Goal: Check status: Check status

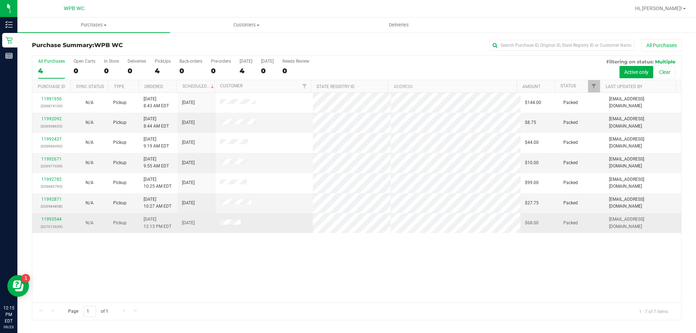
click at [49, 222] on div "11993544 (327012639)" at bounding box center [51, 223] width 29 height 14
click at [52, 219] on link "11993544" at bounding box center [51, 219] width 20 height 5
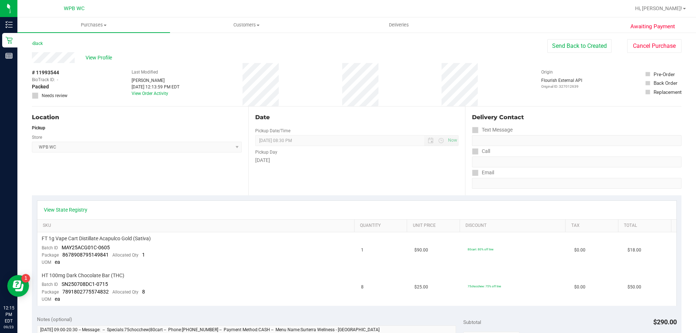
drag, startPoint x: 60, startPoint y: 70, endPoint x: 27, endPoint y: 72, distance: 33.1
click at [27, 72] on div "Awaiting Payment Back Send Back to Created Cancel Purchase View Profile # 11993…" at bounding box center [356, 328] width 679 height 593
copy div "# 11993544"
click at [99, 57] on span "View Profile" at bounding box center [100, 58] width 29 height 8
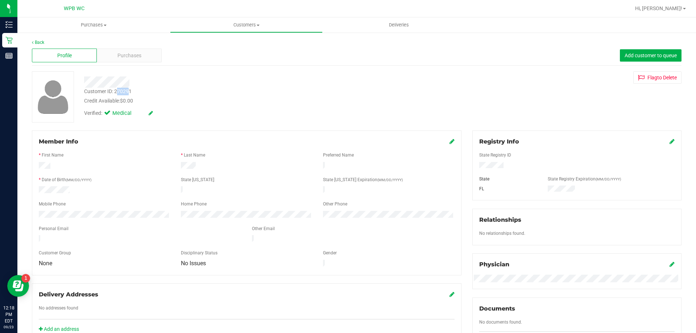
drag, startPoint x: 130, startPoint y: 91, endPoint x: 122, endPoint y: 90, distance: 8.0
click at [119, 90] on div "Customer ID: 270291" at bounding box center [107, 92] width 47 height 8
click at [134, 88] on div "Customer ID: 270291 Credit Available: $0.00" at bounding box center [244, 96] width 330 height 17
drag, startPoint x: 130, startPoint y: 88, endPoint x: 135, endPoint y: 87, distance: 5.1
click at [124, 94] on div "Customer ID: 270291" at bounding box center [107, 92] width 47 height 8
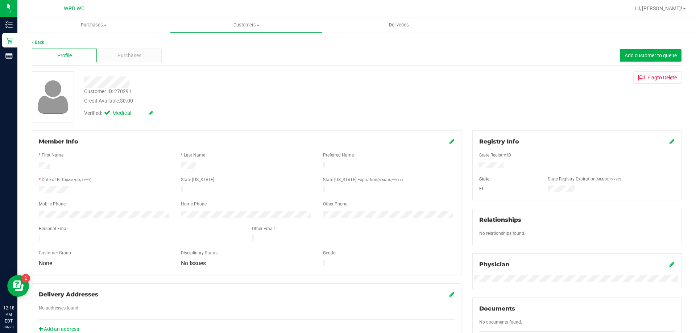
click at [140, 89] on div "Customer ID: 270291 Credit Available: $0.00" at bounding box center [244, 96] width 330 height 17
drag, startPoint x: 131, startPoint y: 91, endPoint x: 114, endPoint y: 94, distance: 16.8
click at [114, 94] on div "Customer ID: 270291" at bounding box center [107, 92] width 47 height 8
copy div "270291"
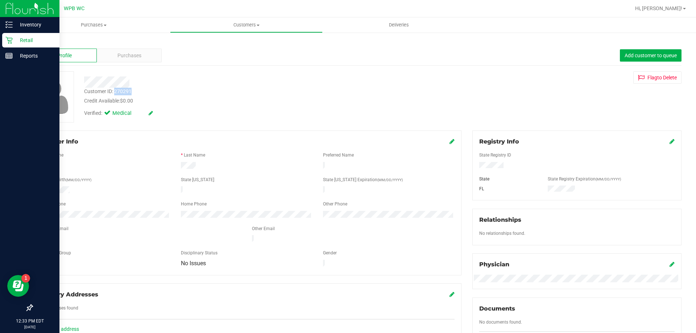
click at [20, 41] on p "Retail" at bounding box center [34, 40] width 43 height 9
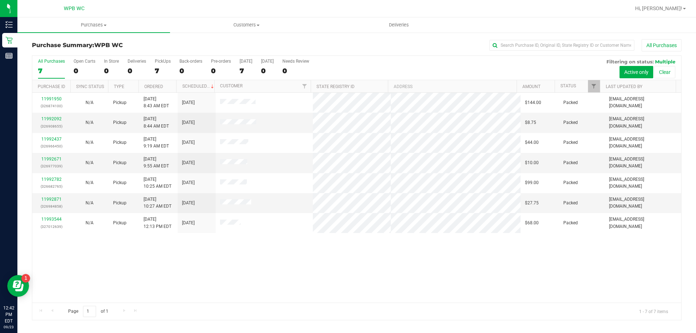
click at [622, 239] on div "11991950 (326874100) N/A Pickup [DATE] 8:43 AM EDT 9/23/2025 $144.00 Packed [EM…" at bounding box center [356, 198] width 649 height 210
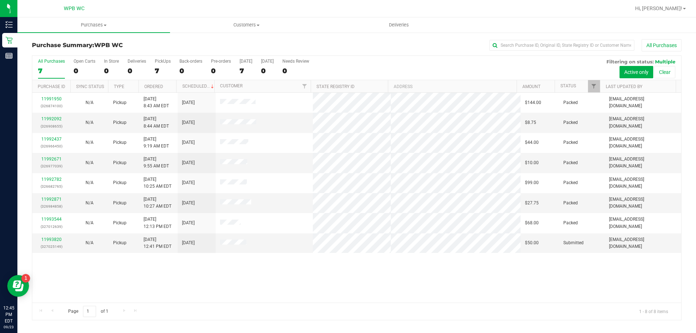
click at [300, 287] on div "11991950 (326874100) N/A Pickup [DATE] 8:43 AM EDT 9/23/2025 $144.00 Packed [EM…" at bounding box center [356, 198] width 649 height 210
click at [58, 238] on link "11993820" at bounding box center [51, 239] width 20 height 5
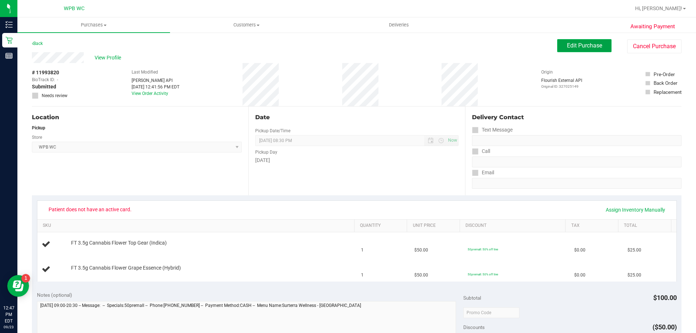
click at [569, 46] on span "Edit Purchase" at bounding box center [584, 45] width 35 height 7
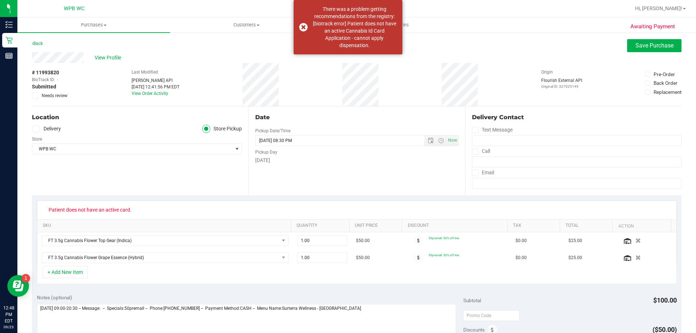
click at [38, 96] on span at bounding box center [35, 95] width 7 height 7
click at [0, 0] on input "Needs review" at bounding box center [0, 0] width 0 height 0
click at [638, 42] on span "Save Purchase" at bounding box center [654, 45] width 38 height 7
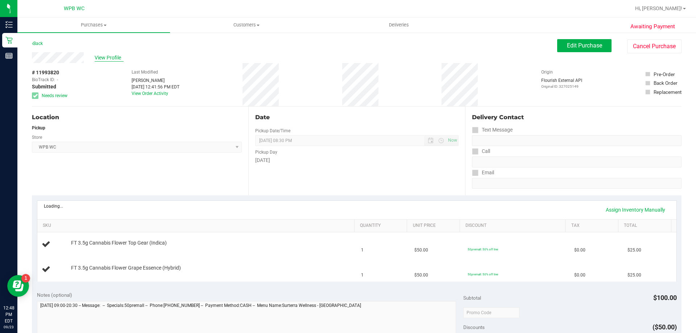
click at [115, 59] on span "View Profile" at bounding box center [109, 58] width 29 height 8
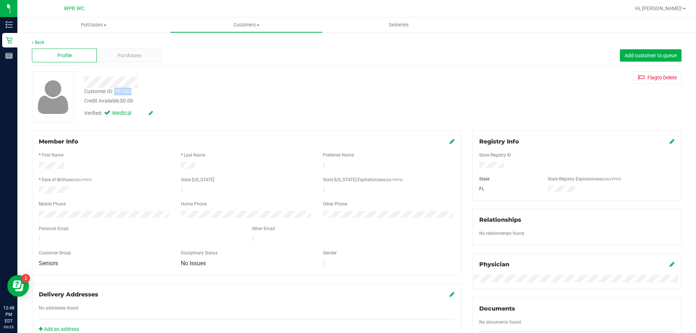
drag, startPoint x: 131, startPoint y: 92, endPoint x: 116, endPoint y: 92, distance: 15.2
click at [116, 92] on div "Customer ID: 751057" at bounding box center [107, 92] width 47 height 8
copy div "751057"
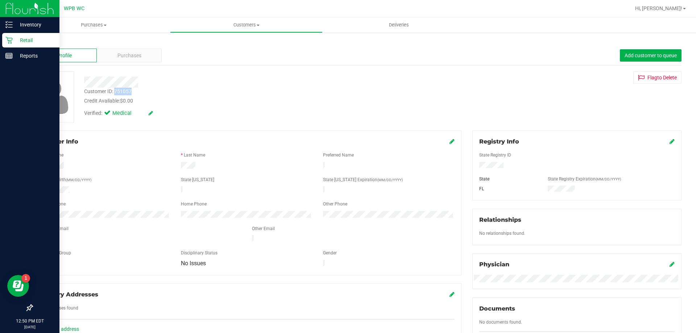
click at [14, 45] on div "Retail" at bounding box center [30, 40] width 57 height 14
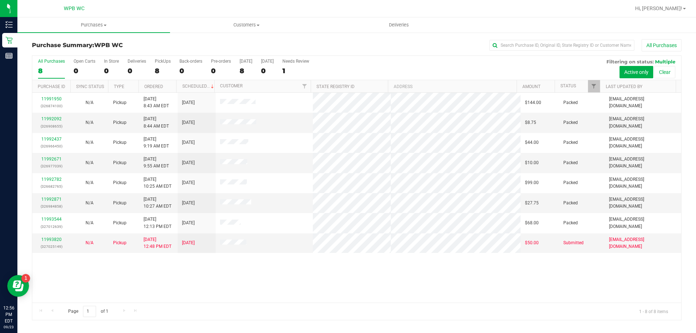
click at [638, 272] on div "11991950 (326874100) N/A Pickup [DATE] 8:43 AM EDT 9/23/2025 $144.00 Packed [EM…" at bounding box center [356, 198] width 649 height 210
click at [656, 291] on div "11991950 (326874100) N/A Pickup [DATE] 8:43 AM EDT 9/23/2025 $144.00 Packed [EM…" at bounding box center [356, 198] width 649 height 210
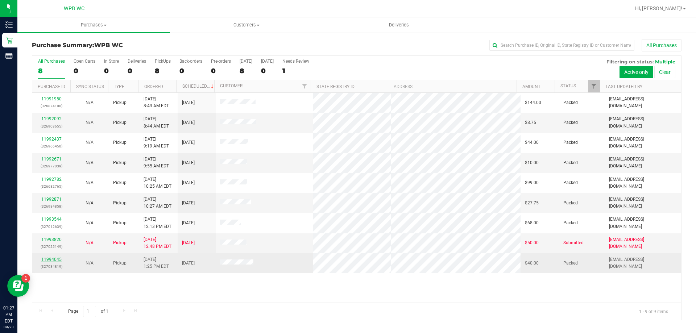
click at [55, 259] on link "11994045" at bounding box center [51, 259] width 20 height 5
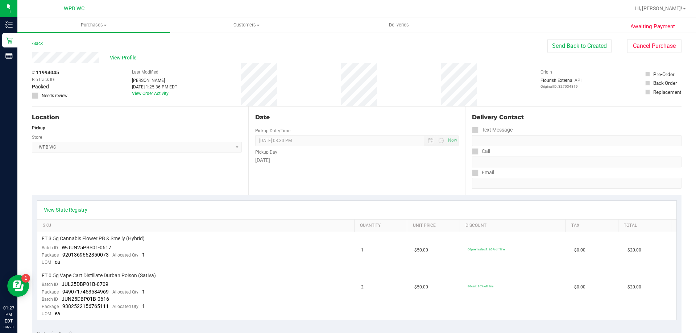
drag, startPoint x: 59, startPoint y: 73, endPoint x: 42, endPoint y: 67, distance: 18.6
click at [42, 67] on div "# 11994045 BioTrack ID: - Packed Needs review" at bounding box center [50, 84] width 36 height 43
copy span "# 11994045"
